Goal: Task Accomplishment & Management: Manage account settings

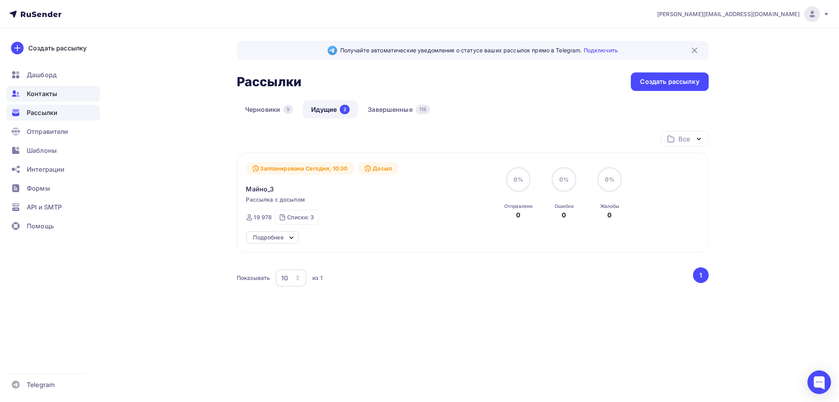
click at [39, 94] on span "Контакты" at bounding box center [42, 93] width 30 height 9
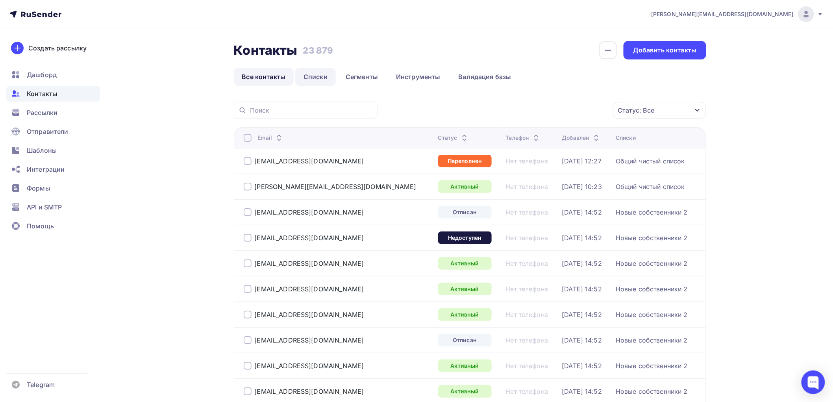
click at [320, 73] on link "Списки" at bounding box center [315, 77] width 41 height 18
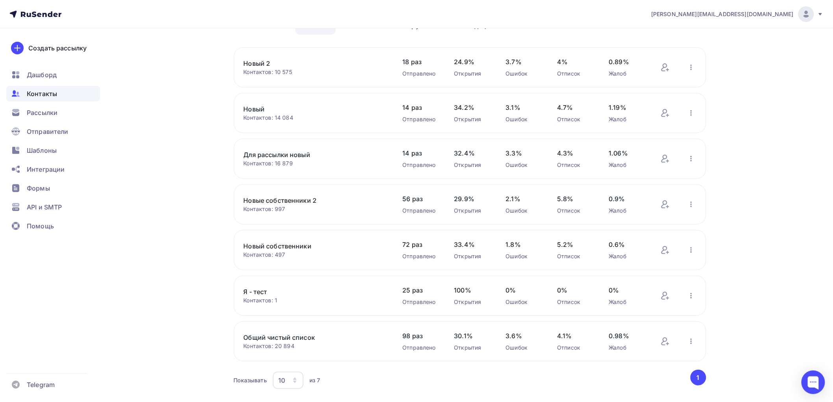
scroll to position [72, 0]
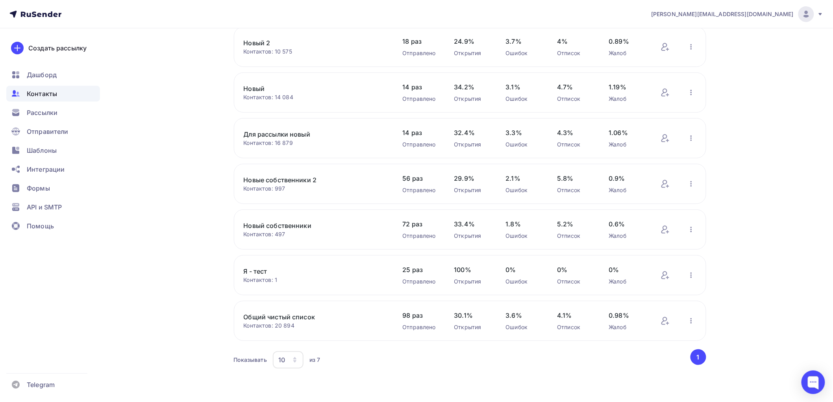
click at [285, 315] on link "Общий чистый список" at bounding box center [311, 316] width 134 height 9
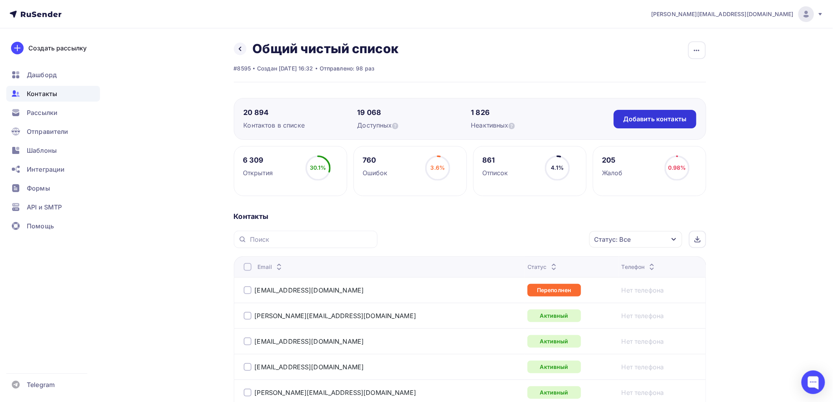
click at [644, 115] on div "Добавить контакты" at bounding box center [654, 119] width 63 height 9
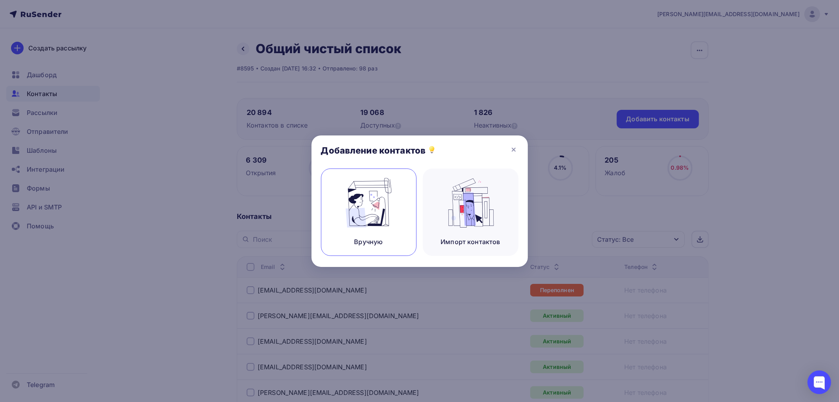
click at [381, 209] on img at bounding box center [368, 203] width 53 height 50
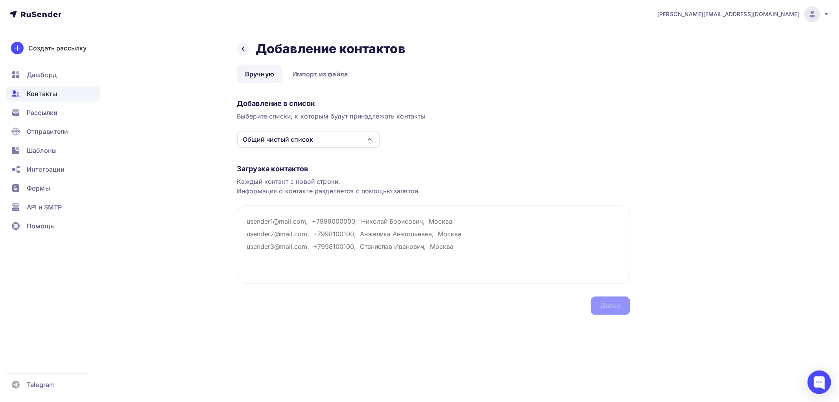
paste textarea "[EMAIL_ADDRESS][DOMAIN_NAME]"
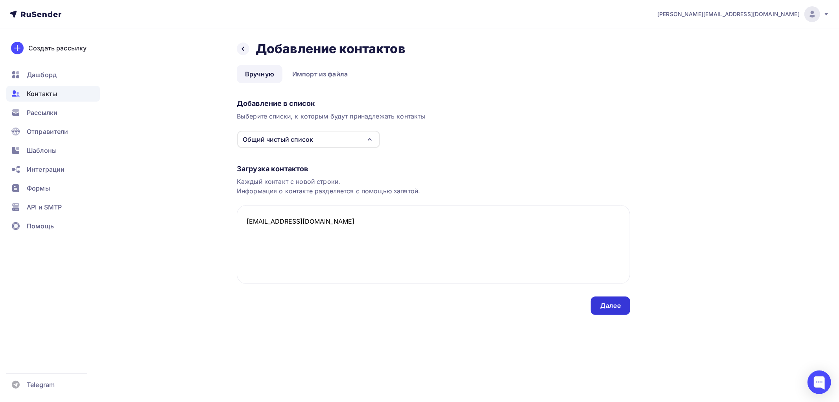
type textarea "[EMAIL_ADDRESS][DOMAIN_NAME]"
click at [615, 303] on div "Далее" at bounding box center [611, 305] width 20 height 9
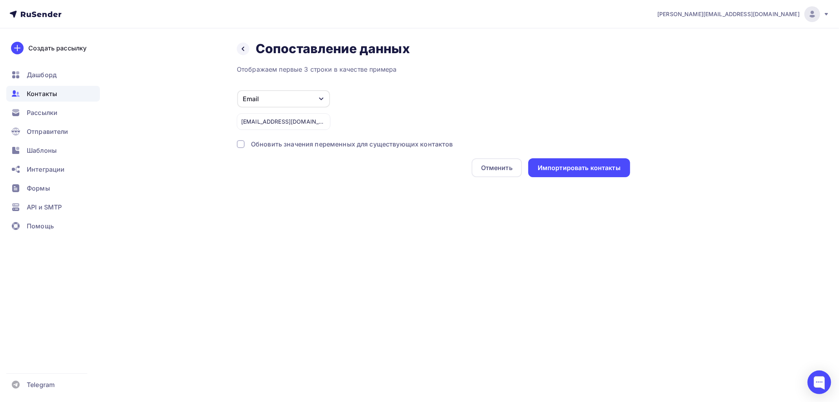
click at [272, 100] on div "Email" at bounding box center [283, 98] width 93 height 17
click at [272, 100] on link "Имя" at bounding box center [271, 95] width 55 height 16
click at [288, 96] on div "Имя" at bounding box center [283, 98] width 93 height 17
drag, startPoint x: 388, startPoint y: 81, endPoint x: 325, endPoint y: 85, distance: 63.1
click at [383, 82] on div "Отображаем первые 3 строки в качестве примера Имя Игнорировать Email Телефон Со…" at bounding box center [434, 121] width 394 height 113
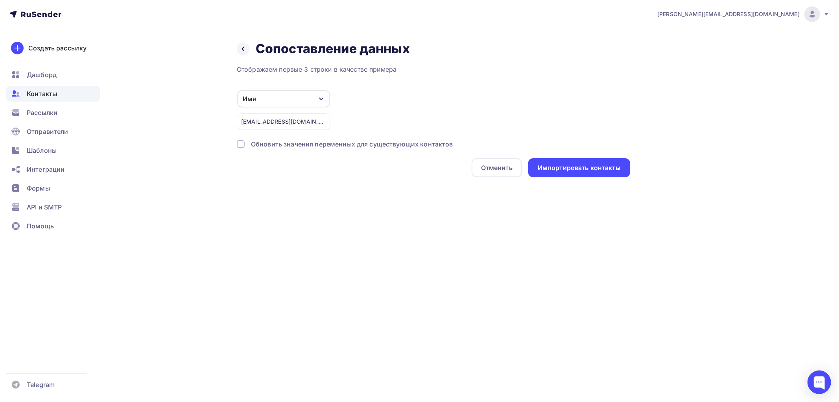
drag, startPoint x: 314, startPoint y: 97, endPoint x: 322, endPoint y: 95, distance: 7.6
click at [317, 97] on div "Имя" at bounding box center [283, 98] width 93 height 17
click at [274, 90] on div "Email" at bounding box center [271, 94] width 46 height 9
drag, startPoint x: 277, startPoint y: 143, endPoint x: 388, endPoint y: 146, distance: 110.2
click at [280, 143] on div "Обновить значения переменных для существующих контактов" at bounding box center [352, 143] width 202 height 9
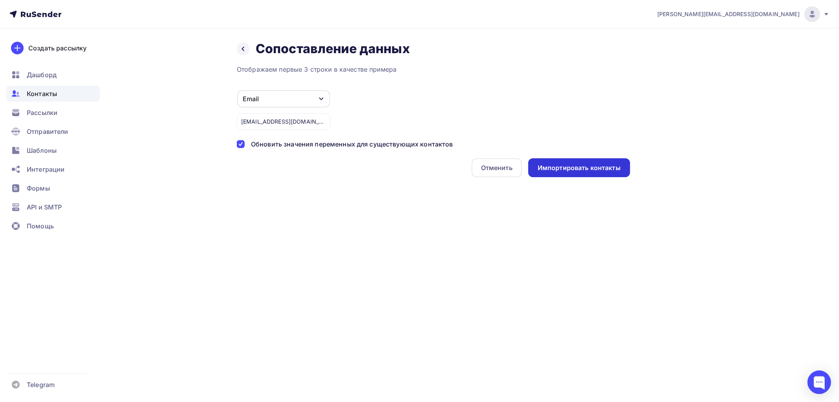
click at [604, 171] on div "Импортировать контакты" at bounding box center [579, 167] width 83 height 9
